Goal: Information Seeking & Learning: Learn about a topic

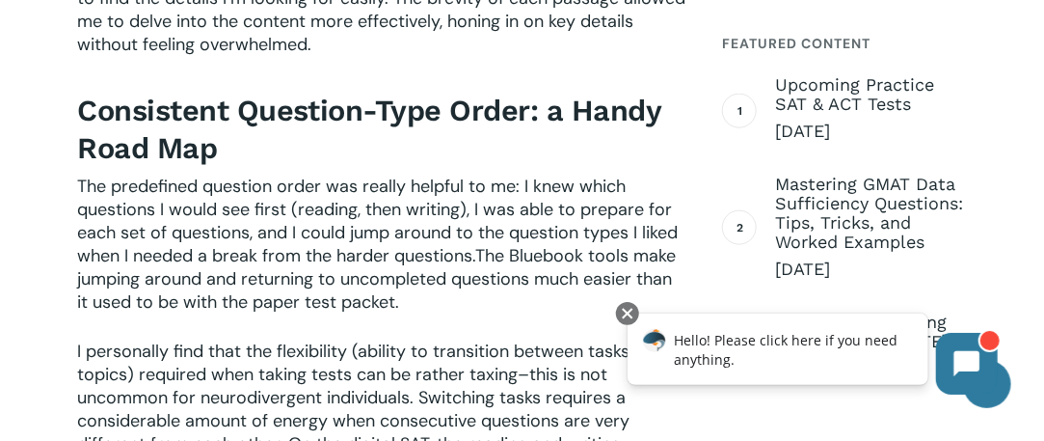
scroll to position [2025, 0]
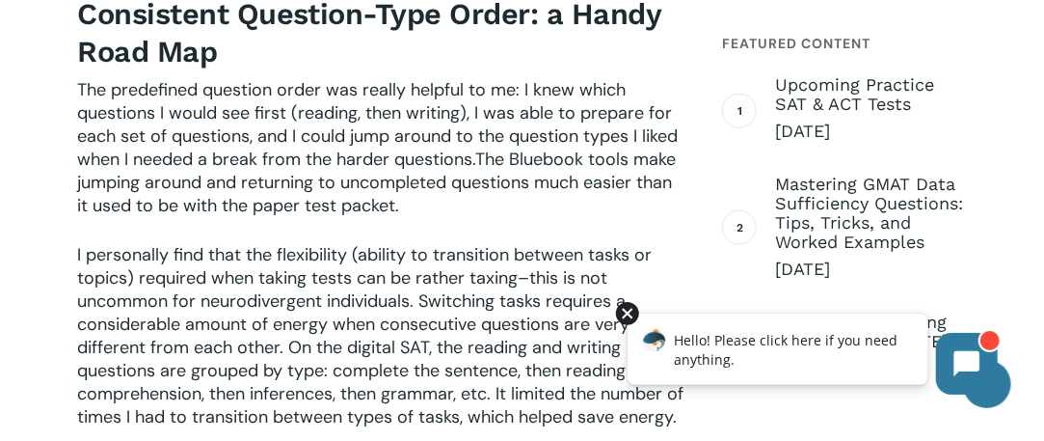
click at [633, 313] on div at bounding box center [626, 312] width 23 height 23
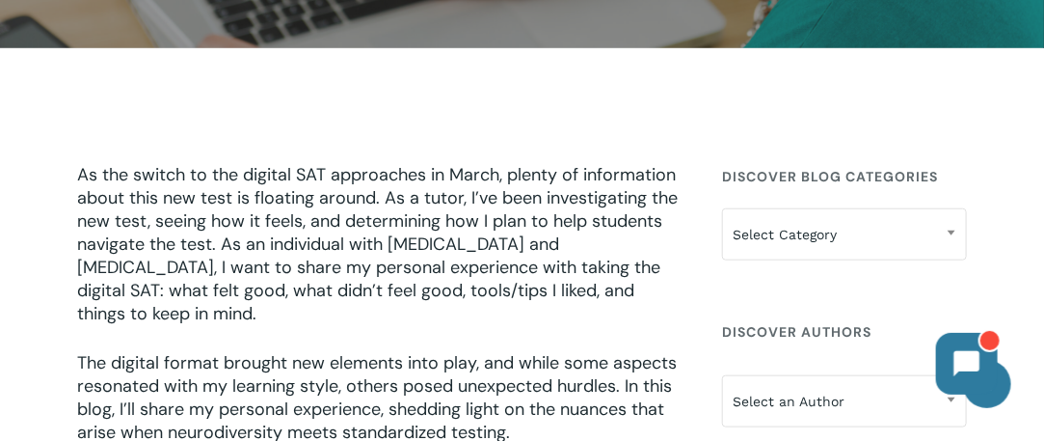
scroll to position [0, 0]
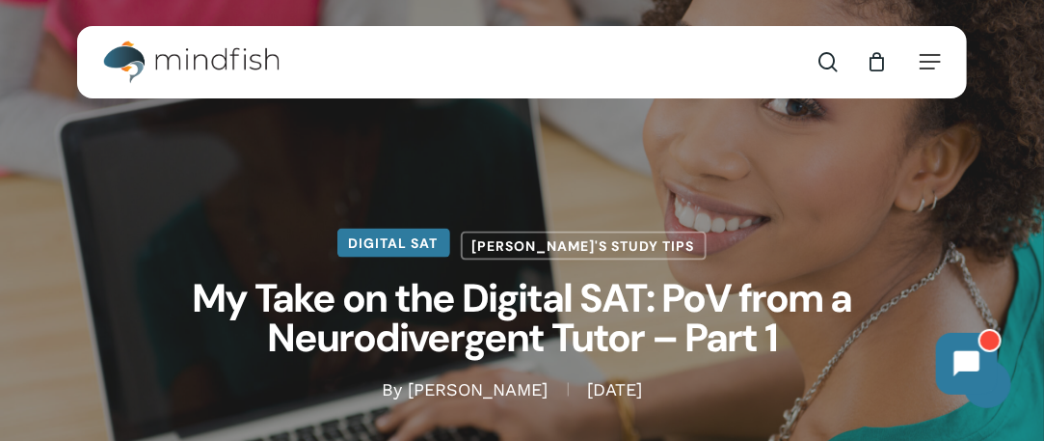
click at [450, 240] on link "Digital SAT" at bounding box center [394, 243] width 113 height 29
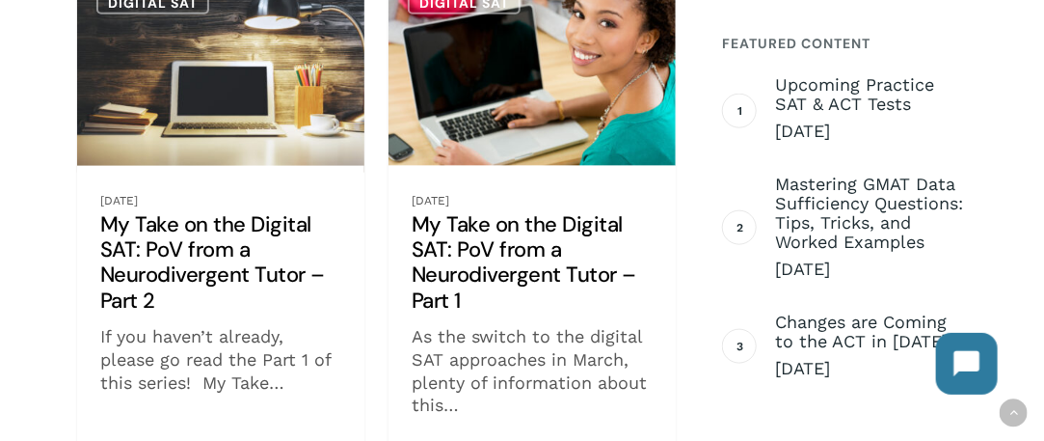
scroll to position [3276, 0]
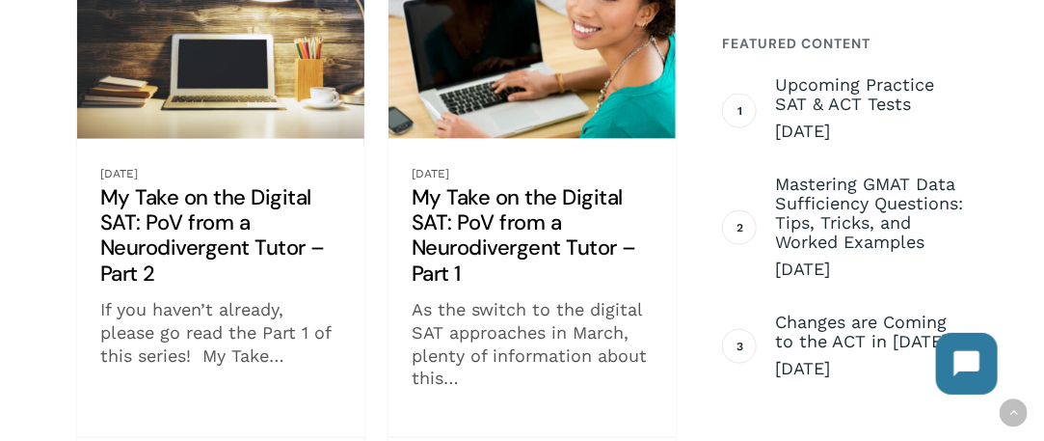
click at [143, 227] on link "My Take on the Digital SAT: PoV from a Neurodivergent Tutor – Part 2" at bounding box center [220, 213] width 287 height 537
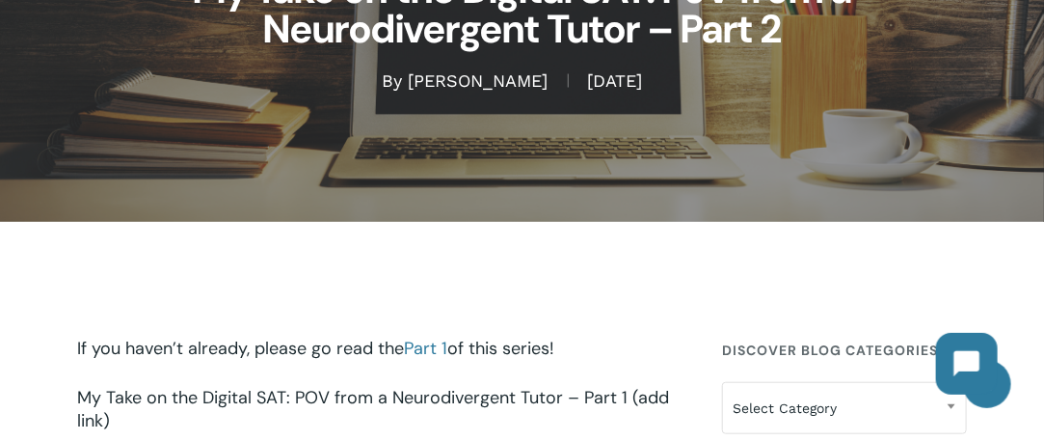
scroll to position [482, 0]
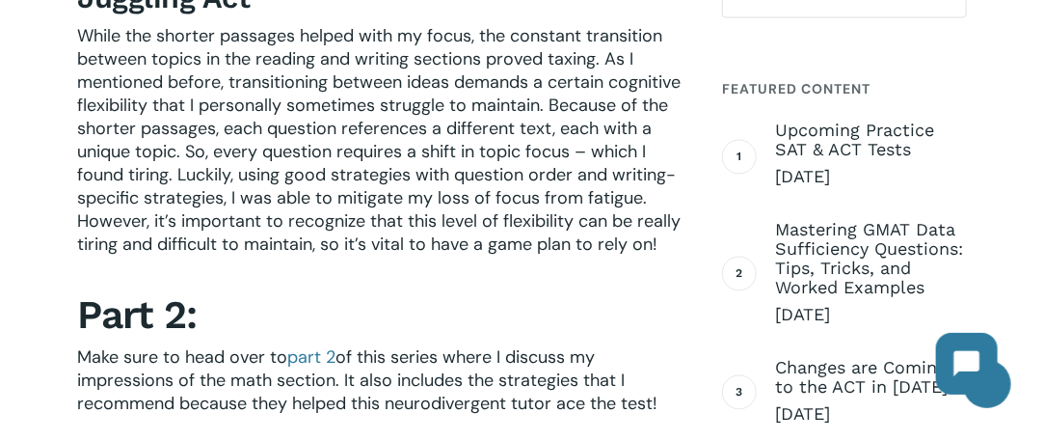
scroll to position [2604, 0]
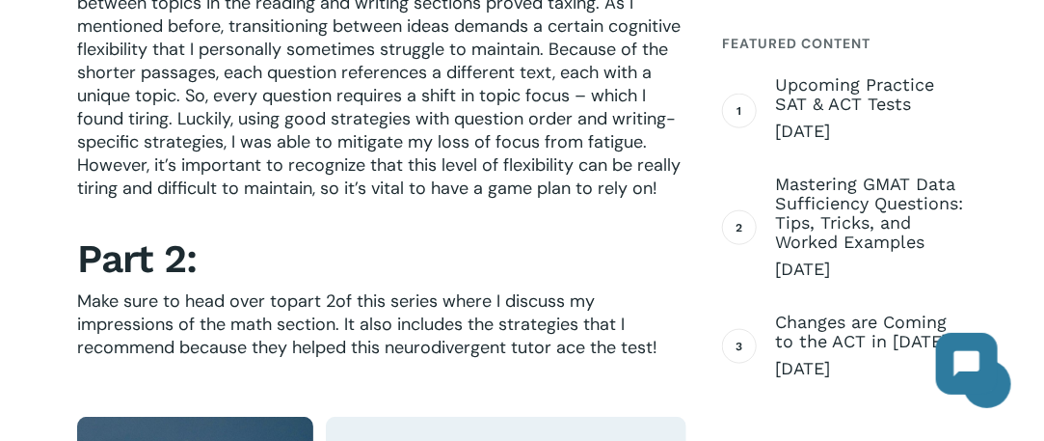
click at [310, 289] on link "part 2" at bounding box center [311, 300] width 48 height 23
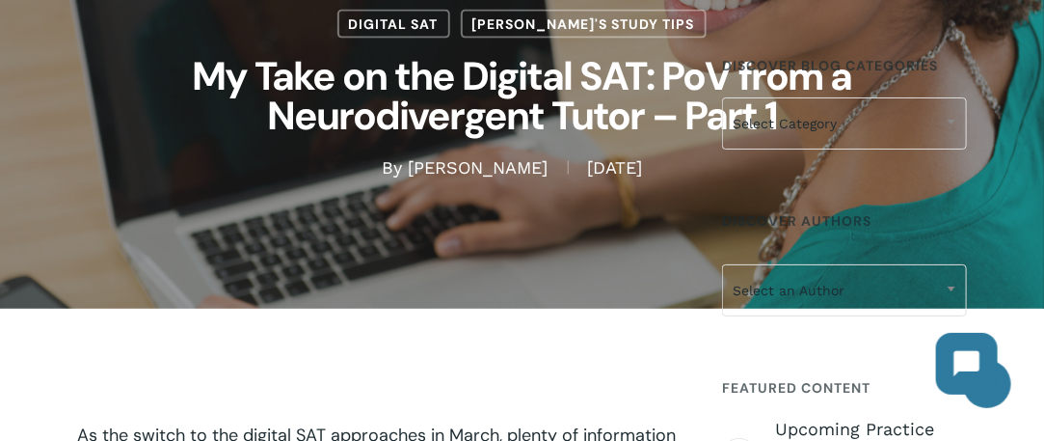
scroll to position [0, 0]
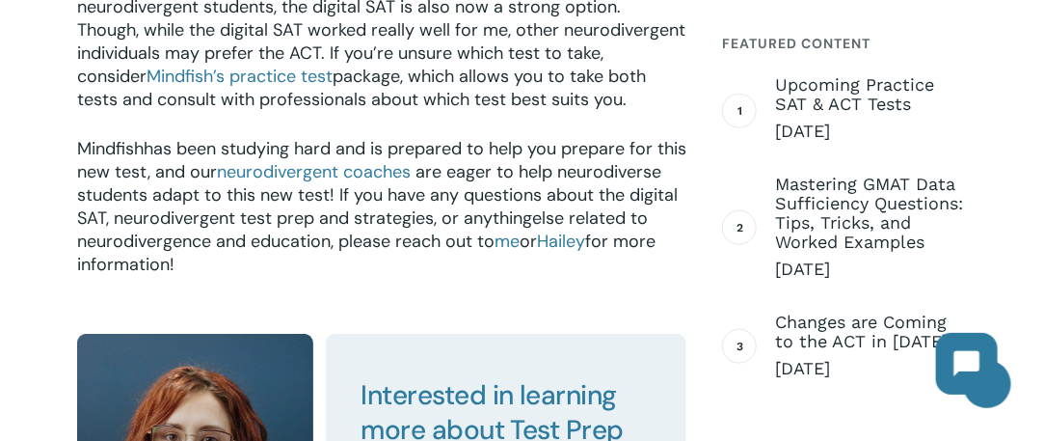
scroll to position [2990, 0]
